Goal: Task Accomplishment & Management: Manage account settings

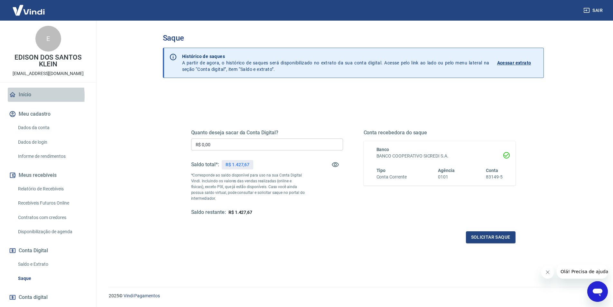
click at [13, 96] on icon at bounding box center [12, 94] width 7 height 7
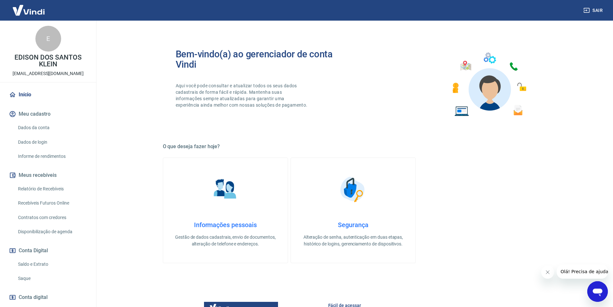
click at [23, 94] on link "Início" at bounding box center [48, 95] width 81 height 14
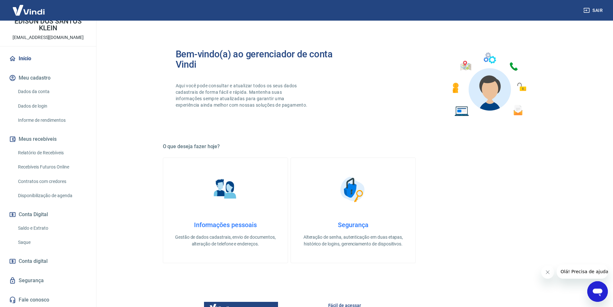
scroll to position [32, 0]
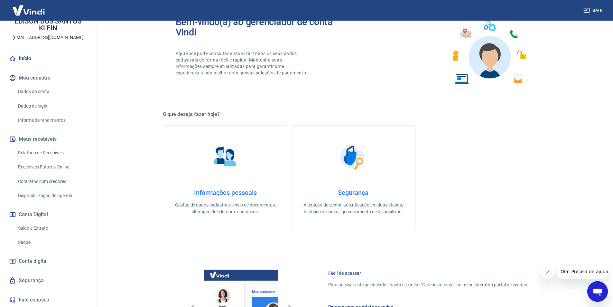
click at [18, 213] on button "Conta Digital" at bounding box center [48, 214] width 81 height 14
click at [26, 227] on link "Saldo e Extrato" at bounding box center [51, 227] width 73 height 13
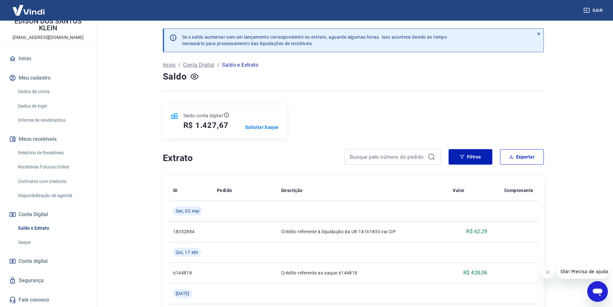
scroll to position [64, 0]
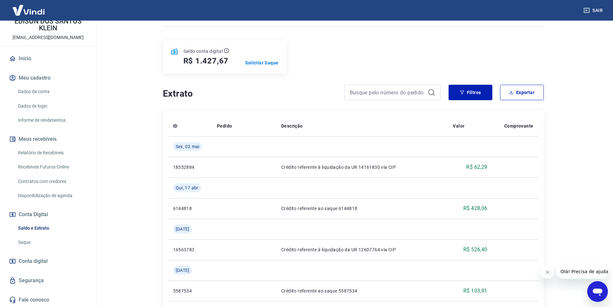
click at [21, 263] on span "Conta digital" at bounding box center [33, 261] width 29 height 9
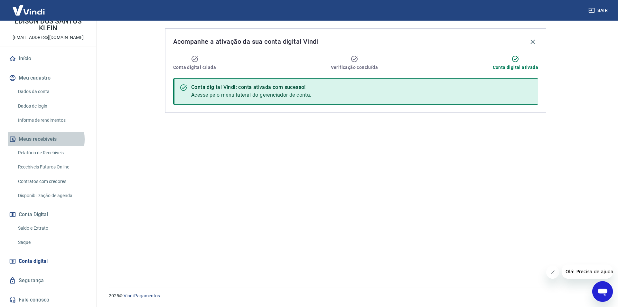
click at [33, 139] on button "Meus recebíveis" at bounding box center [48, 139] width 81 height 14
click at [54, 153] on link "Relatório de Recebíveis" at bounding box center [51, 152] width 73 height 13
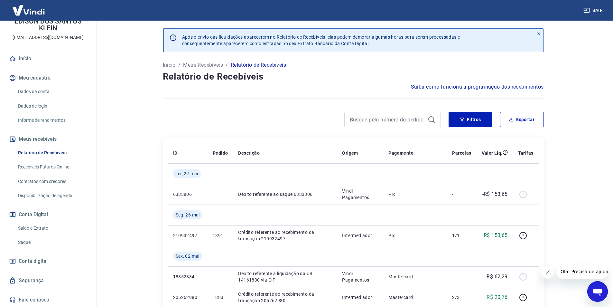
click at [33, 90] on link "Dados da conta" at bounding box center [51, 91] width 73 height 13
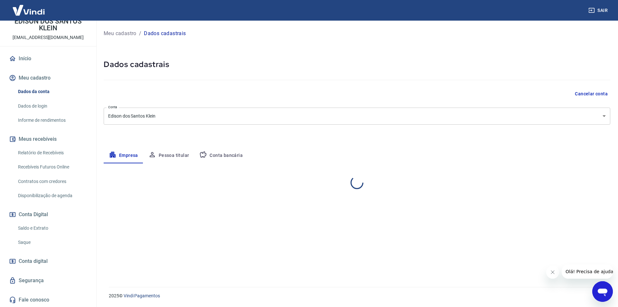
select select "RS"
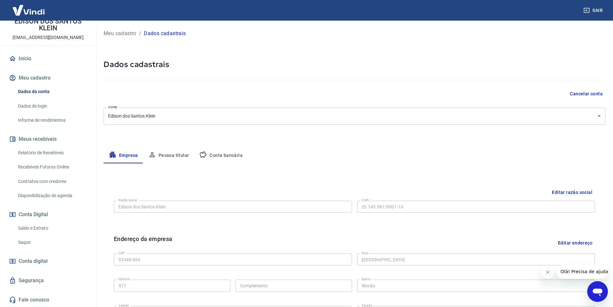
click at [37, 79] on button "Meu cadastro" at bounding box center [48, 78] width 81 height 14
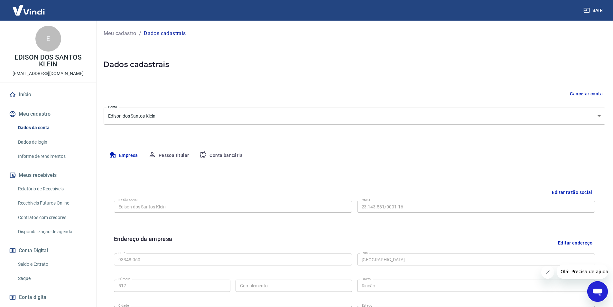
click at [18, 96] on link "Início" at bounding box center [48, 95] width 81 height 14
